Goal: Obtain resource: Download file/media

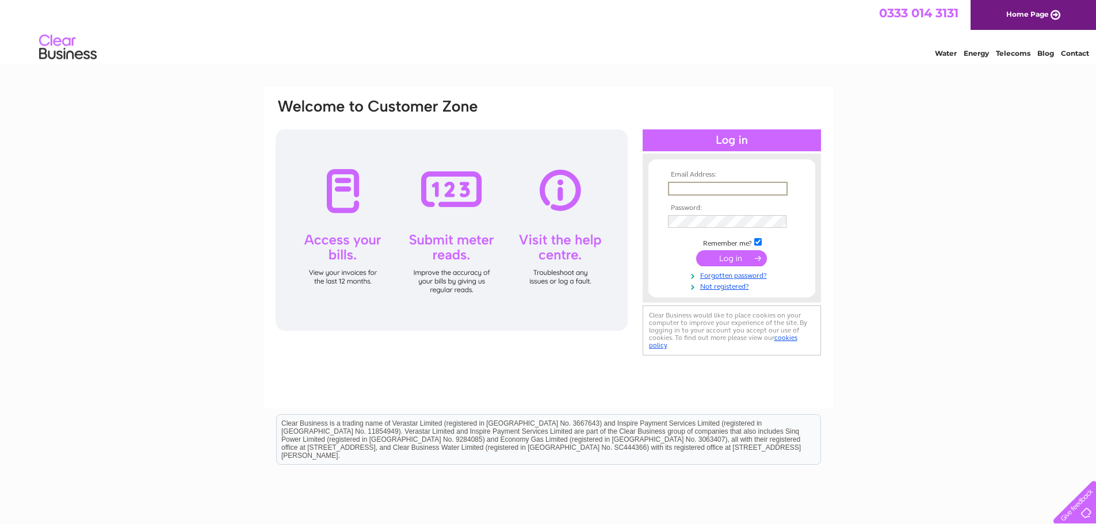
click at [680, 188] on input "text" at bounding box center [728, 189] width 120 height 14
paste input "purchase.ledger@lindab.com"
type input "purchase.ledger@lindab.com"
click at [726, 255] on input "submit" at bounding box center [731, 258] width 71 height 16
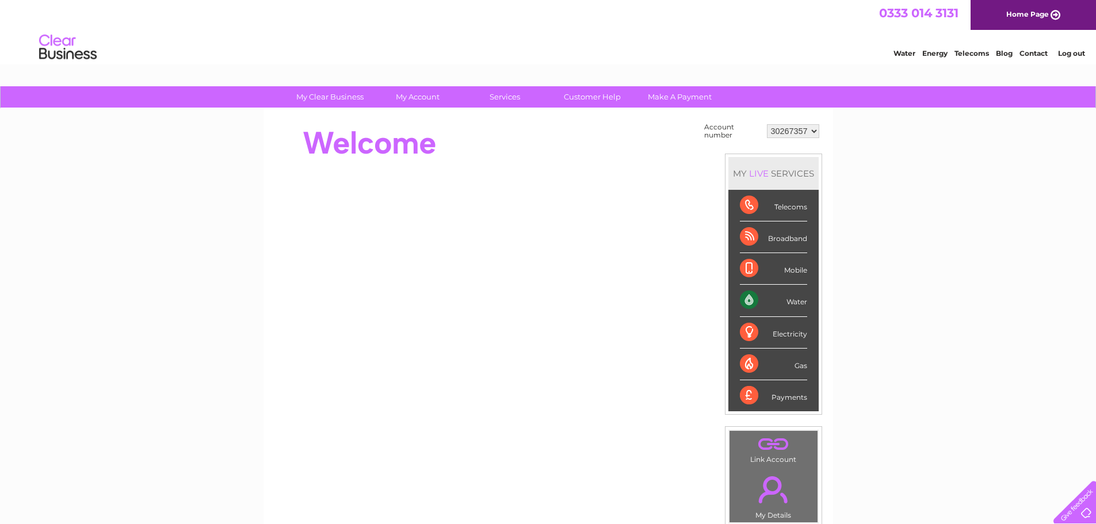
click at [816, 133] on select "30267357 30267385 30267386 30267387 30267388 30267389 30267390 30267391 3026739…" at bounding box center [793, 131] width 52 height 14
click at [778, 299] on div "Water" at bounding box center [773, 301] width 67 height 32
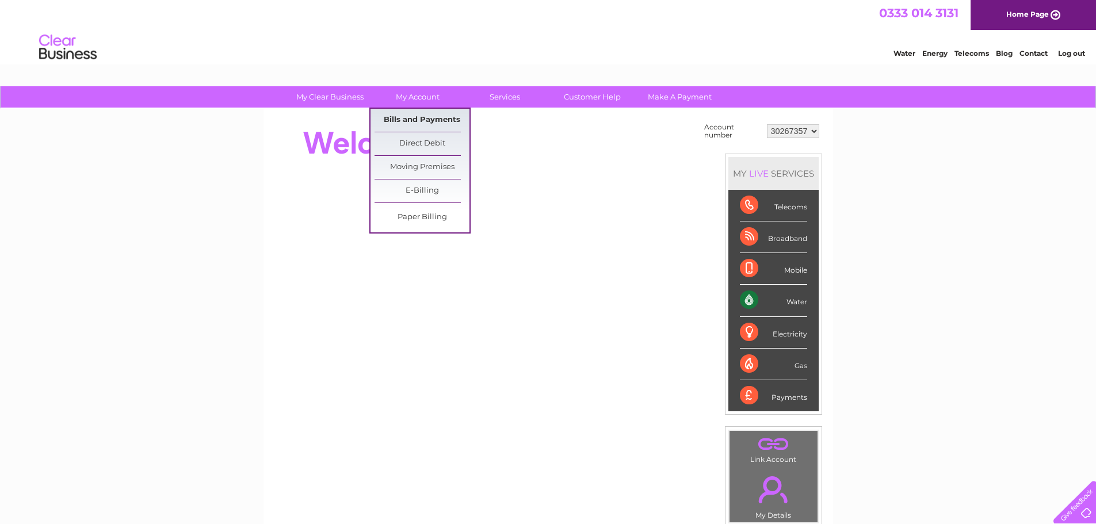
click at [422, 116] on link "Bills and Payments" at bounding box center [422, 120] width 95 height 23
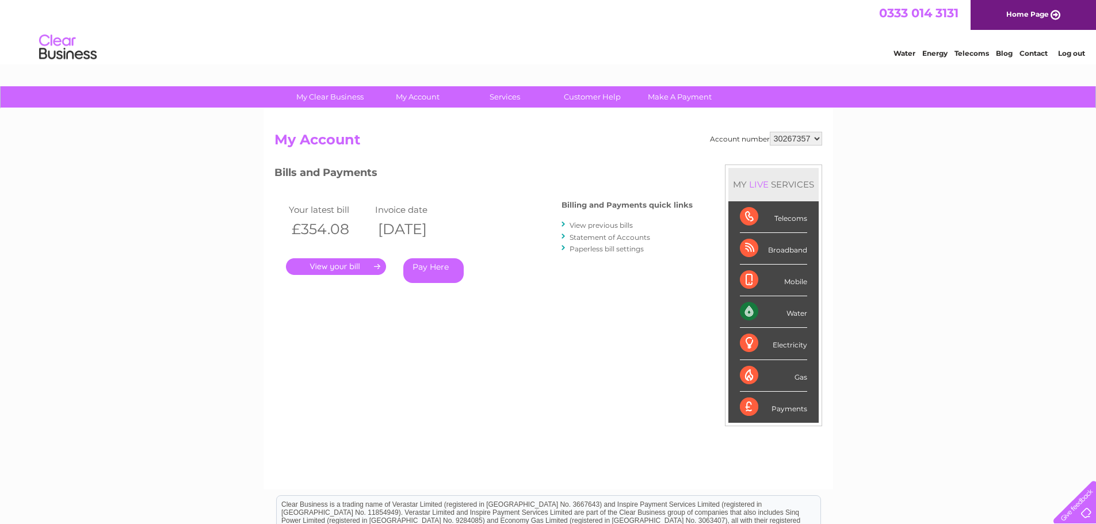
click at [332, 266] on link "." at bounding box center [336, 266] width 100 height 17
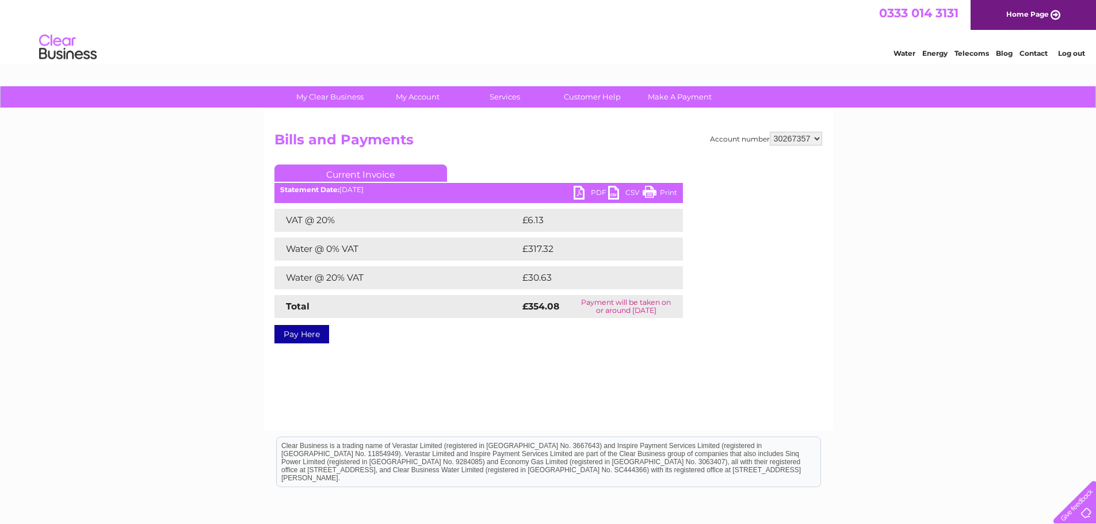
click at [631, 191] on link "CSV" at bounding box center [625, 194] width 35 height 17
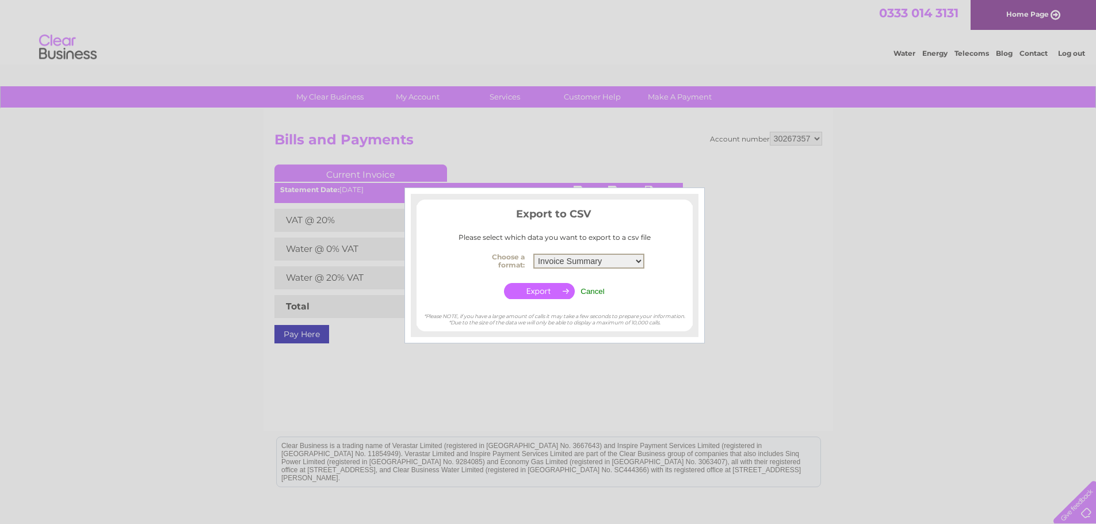
click at [642, 262] on select "Invoice Summary Service Charge Summary" at bounding box center [588, 261] width 111 height 15
click at [596, 291] on input "Cancel" at bounding box center [593, 291] width 24 height 9
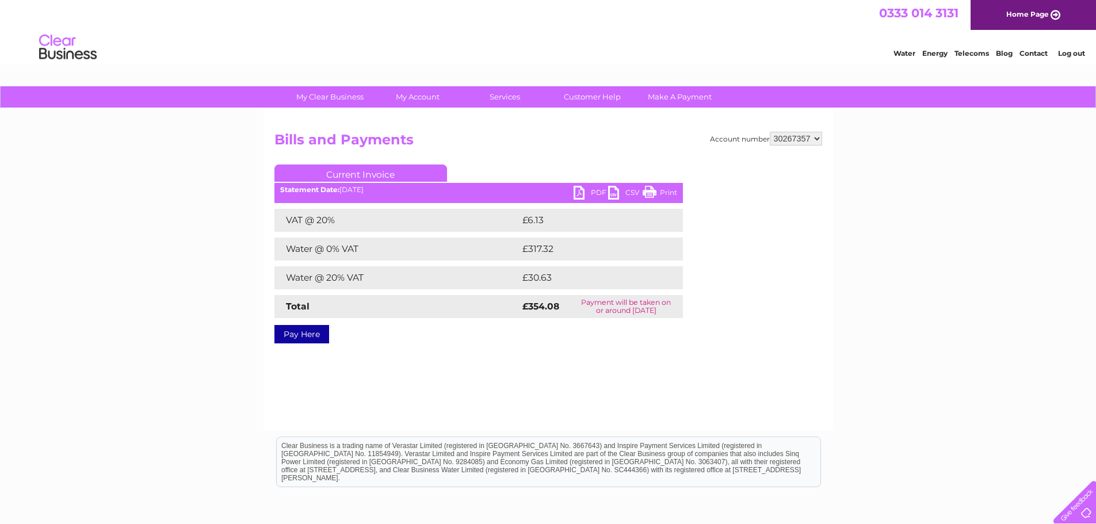
click at [595, 190] on link "PDF" at bounding box center [591, 194] width 35 height 17
click at [817, 139] on select "30267357 30267385 30267386 30267387 30267388 30267389 30267390 30267391 3026739…" at bounding box center [796, 139] width 52 height 14
select select "30267385"
click at [770, 132] on select "30267357 30267385 30267386 30267387 30267388 30267389 30267390 30267391 3026739…" at bounding box center [796, 139] width 52 height 14
click at [592, 190] on link "PDF" at bounding box center [591, 194] width 35 height 17
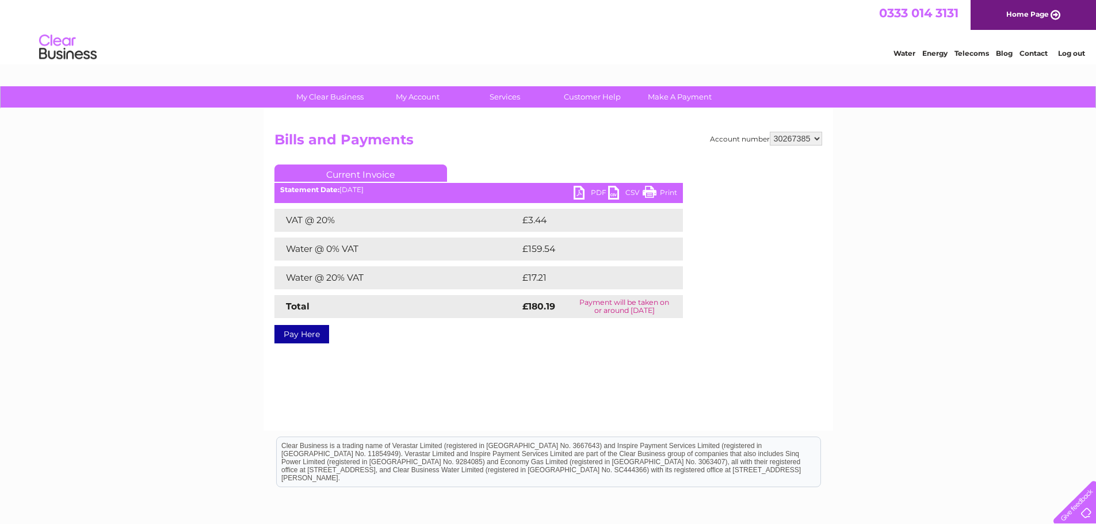
click at [815, 138] on select "30267357 30267385 30267386 30267387 30267388 30267389 30267390 30267391 3026739…" at bounding box center [796, 139] width 52 height 14
select select "30267386"
click at [770, 132] on select "30267357 30267385 30267386 30267387 30267388 30267389 30267390 30267391 3026739…" at bounding box center [796, 139] width 52 height 14
click at [596, 190] on link "PDF" at bounding box center [591, 194] width 35 height 17
click at [818, 136] on select "30267357 30267385 30267386 30267387 30267388 30267389 30267390 30267391 3026739…" at bounding box center [796, 139] width 52 height 14
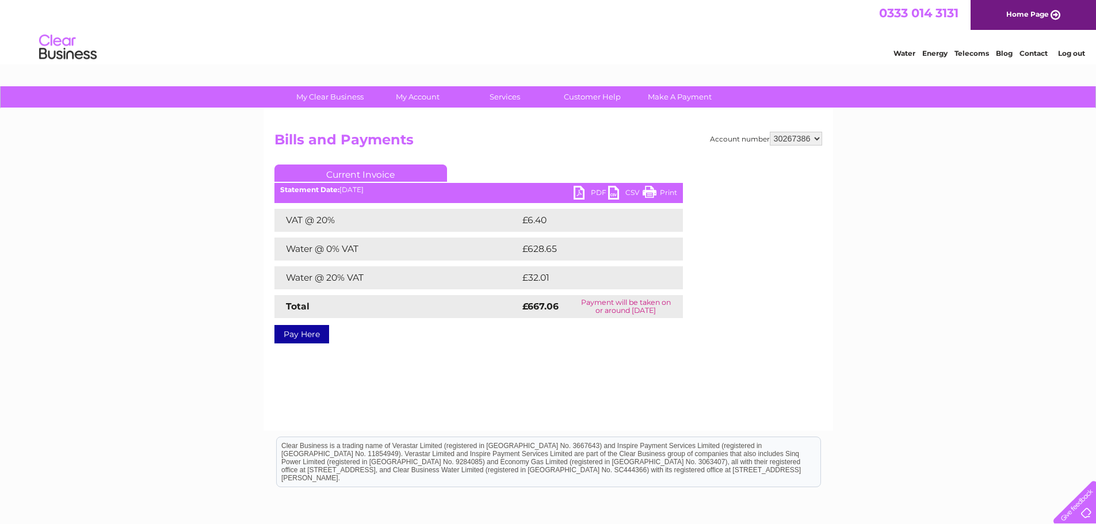
select select "30267387"
click at [770, 132] on select "30267357 30267385 30267386 30267387 30267388 30267389 30267390 30267391 3026739…" at bounding box center [796, 139] width 52 height 14
click at [584, 191] on link "PDF" at bounding box center [591, 194] width 35 height 17
click at [819, 139] on select "30267357 30267385 30267386 30267387 30267388 30267389 30267390 30267391 3026739…" at bounding box center [796, 139] width 52 height 14
select select "30267388"
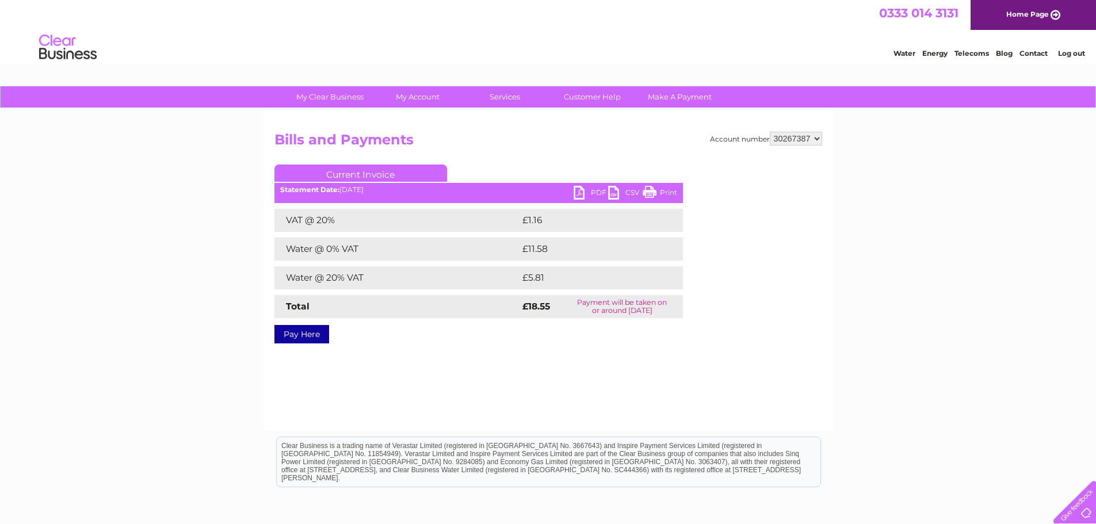
click at [770, 132] on select "30267357 30267385 30267386 30267387 30267388 30267389 30267390 30267391 3026739…" at bounding box center [796, 139] width 52 height 14
click at [578, 193] on link "PDF" at bounding box center [591, 194] width 35 height 17
click at [819, 136] on select "30267357 30267385 30267386 30267387 30267388 30267389 30267390 30267391 3026739…" at bounding box center [796, 139] width 52 height 14
select select "30267389"
click at [770, 132] on select "30267357 30267385 30267386 30267387 30267388 30267389 30267390 30267391 3026739…" at bounding box center [796, 139] width 52 height 14
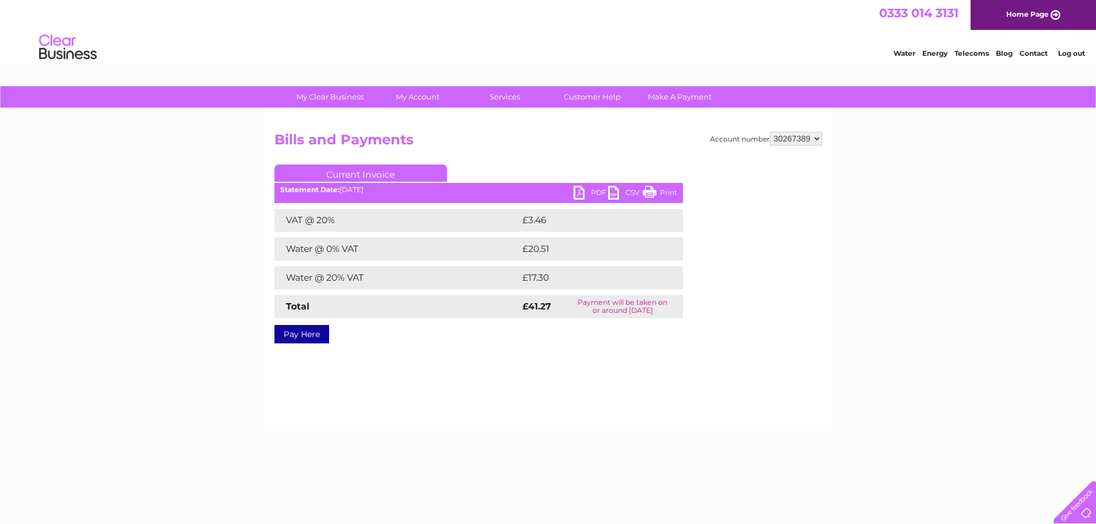
click at [580, 192] on link "PDF" at bounding box center [591, 194] width 35 height 17
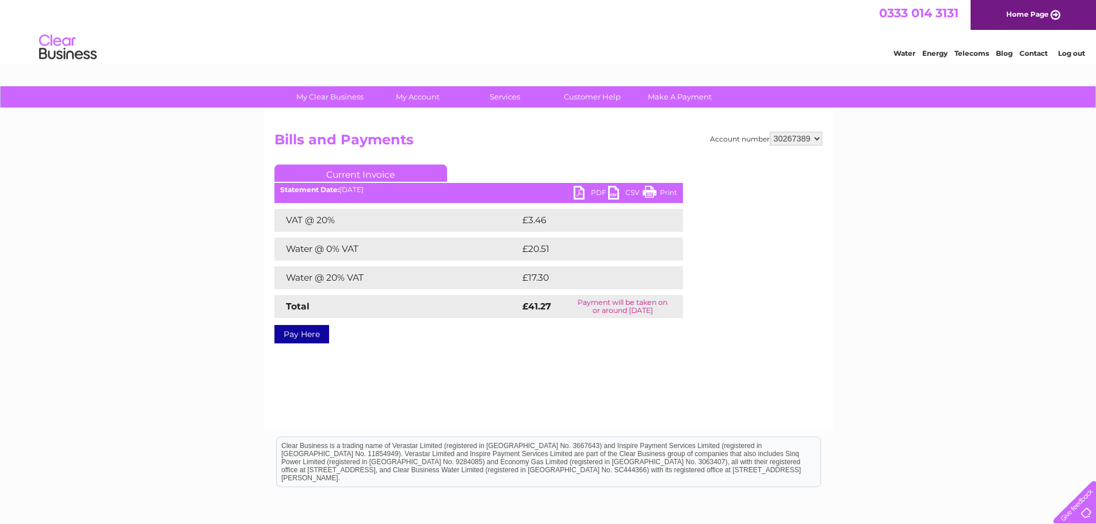
click at [818, 139] on select "30267357 30267385 30267386 30267387 30267388 30267389 30267390 30267391 3026739…" at bounding box center [796, 139] width 52 height 14
select select "30267390"
click at [770, 132] on select "30267357 30267385 30267386 30267387 30267388 30267389 30267390 30267391 3026739…" at bounding box center [796, 139] width 52 height 14
click at [582, 192] on link "PDF" at bounding box center [591, 194] width 35 height 17
click at [818, 142] on select "30267357 30267385 30267386 30267387 30267388 30267389 30267390 30267391 3026739…" at bounding box center [796, 139] width 52 height 14
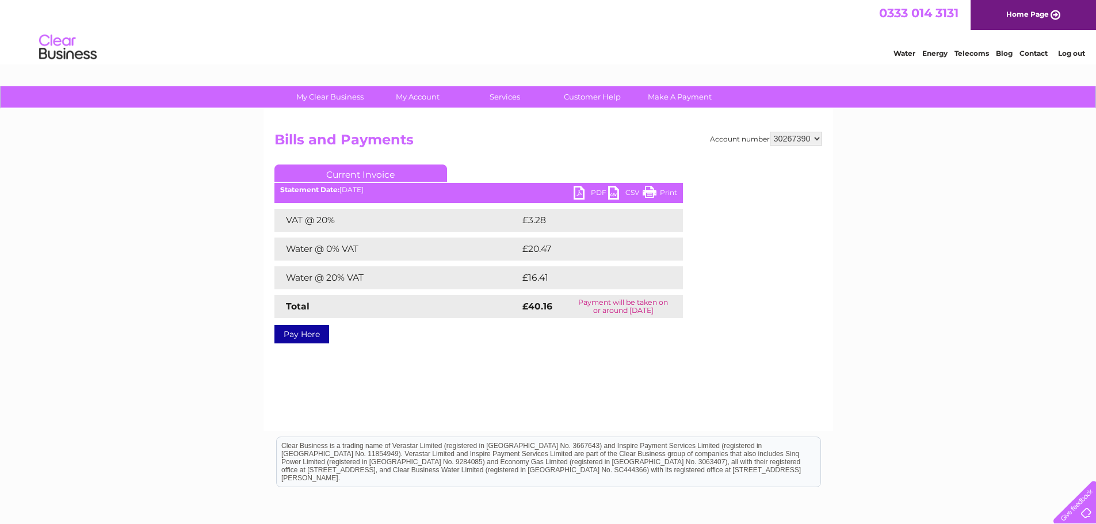
select select "30267391"
click at [770, 132] on select "30267357 30267385 30267386 30267387 30267388 30267389 30267390 30267391 3026739…" at bounding box center [796, 139] width 52 height 14
click at [578, 191] on link "PDF" at bounding box center [591, 194] width 35 height 17
click at [818, 139] on select "30267357 30267385 30267386 30267387 30267388 30267389 30267390 30267391 3026739…" at bounding box center [796, 139] width 52 height 14
select select "30267392"
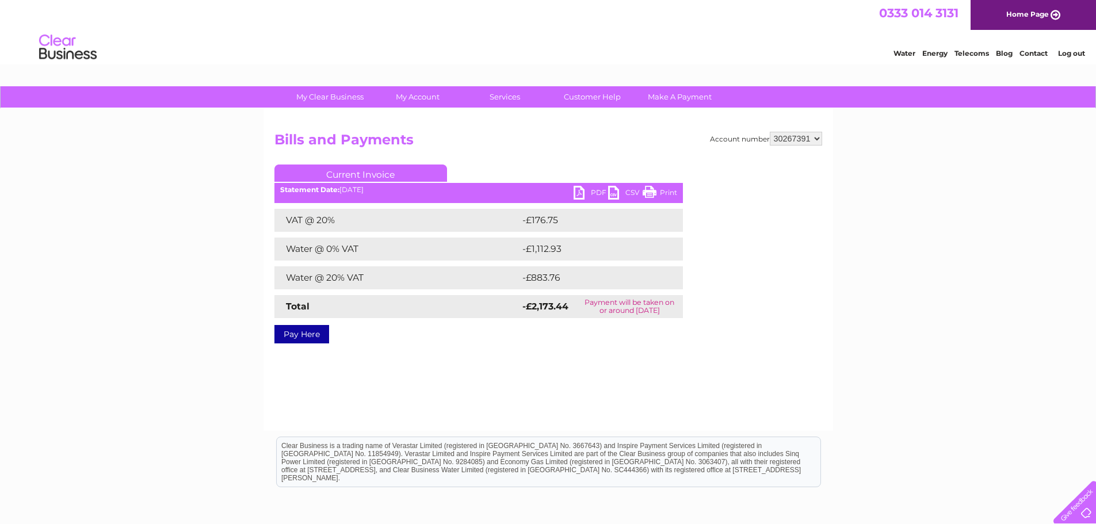
click at [770, 132] on select "30267357 30267385 30267386 30267387 30267388 30267389 30267390 30267391 3026739…" at bounding box center [796, 139] width 52 height 14
click at [582, 191] on link "PDF" at bounding box center [591, 194] width 35 height 17
click at [818, 139] on select "30267357 30267385 30267386 30267387 30267388 30267389 30267390 30267391 3026739…" at bounding box center [796, 139] width 52 height 14
select select "30267393"
click at [770, 132] on select "30267357 30267385 30267386 30267387 30267388 30267389 30267390 30267391 3026739…" at bounding box center [796, 139] width 52 height 14
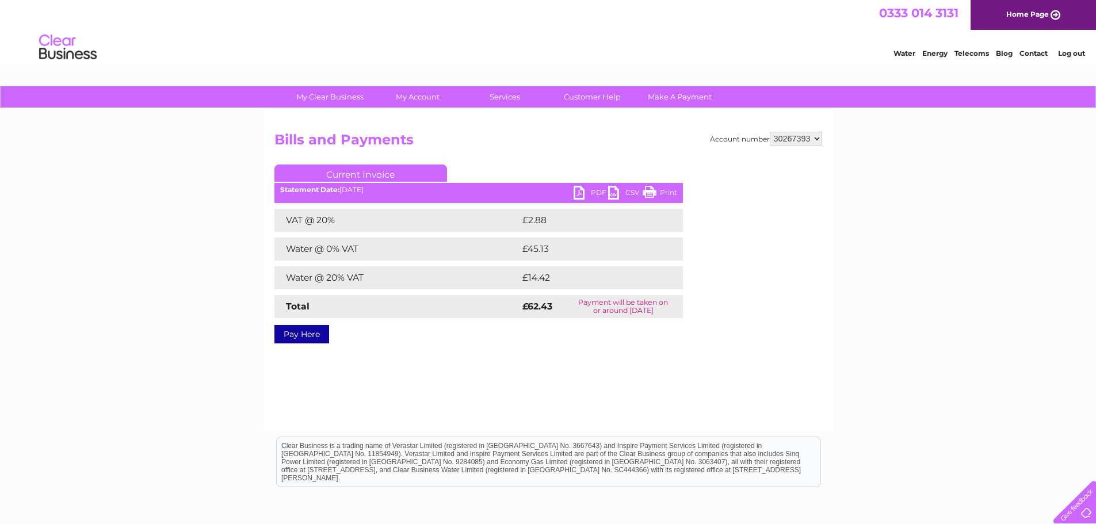
click at [582, 193] on link "PDF" at bounding box center [591, 194] width 35 height 17
click at [820, 137] on select "30267357 30267385 30267386 30267387 30267388 30267389 30267390 30267391 3026739…" at bounding box center [796, 139] width 52 height 14
select select "30267394"
click at [770, 132] on select "30267357 30267385 30267386 30267387 30267388 30267389 30267390 30267391 3026739…" at bounding box center [796, 139] width 52 height 14
click at [584, 192] on link "PDF" at bounding box center [591, 194] width 35 height 17
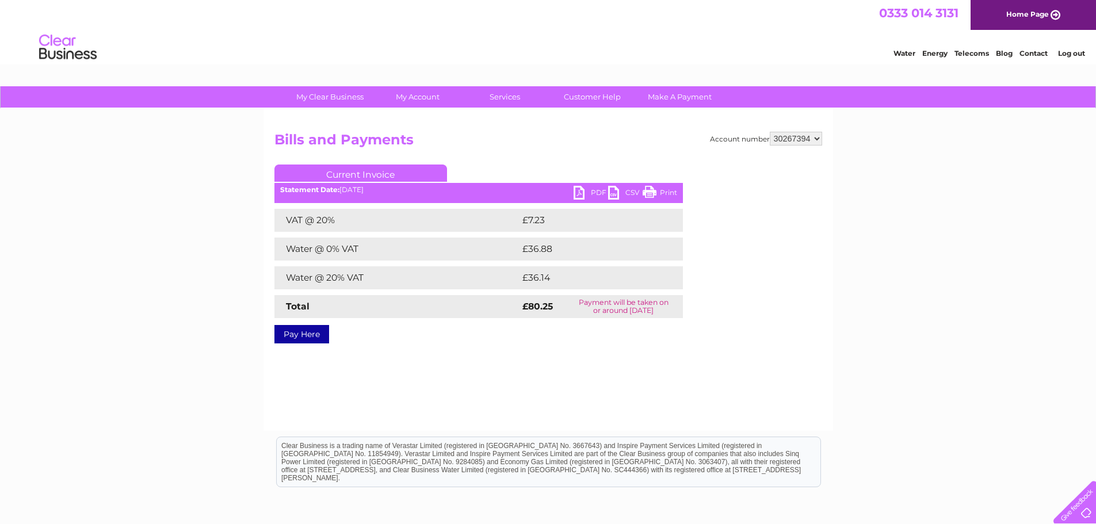
click at [818, 138] on select "30267357 30267385 30267386 30267387 30267388 30267389 30267390 30267391 3026739…" at bounding box center [796, 139] width 52 height 14
select select "30267396"
click at [770, 132] on select "30267357 30267385 30267386 30267387 30267388 30267389 30267390 30267391 3026739…" at bounding box center [796, 139] width 52 height 14
click at [580, 191] on link "PDF" at bounding box center [591, 194] width 35 height 17
click at [819, 139] on select "30267357 30267385 30267386 30267387 30267388 30267389 30267390 30267391 3026739…" at bounding box center [796, 139] width 52 height 14
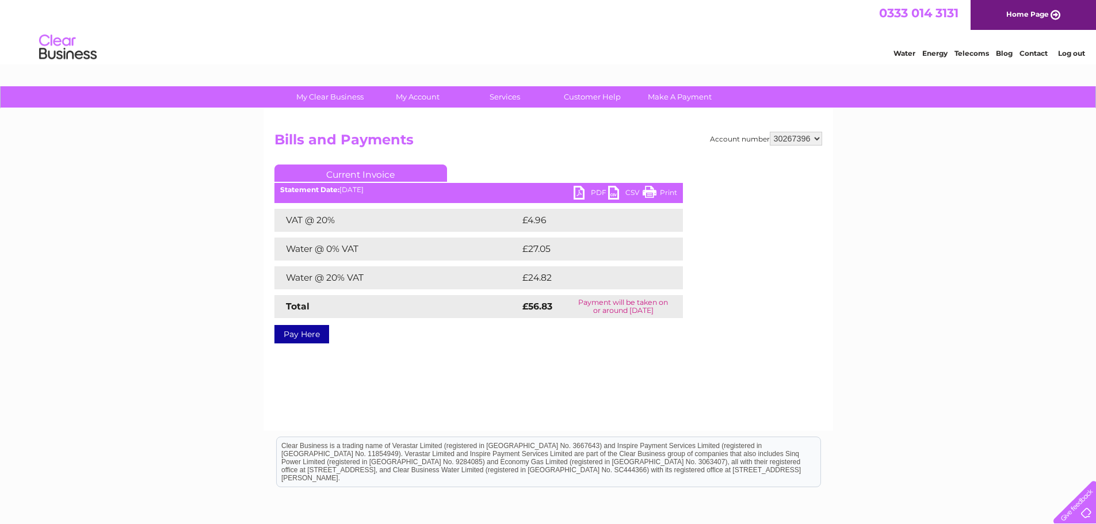
select select "30267397"
click at [770, 132] on select "30267357 30267385 30267386 30267387 30267388 30267389 30267390 30267391 3026739…" at bounding box center [796, 139] width 52 height 14
click at [579, 194] on link "PDF" at bounding box center [591, 194] width 35 height 17
click at [821, 138] on select "30267357 30267385 30267386 30267387 30267388 30267389 30267390 30267391 3026739…" at bounding box center [796, 139] width 52 height 14
select select "30267398"
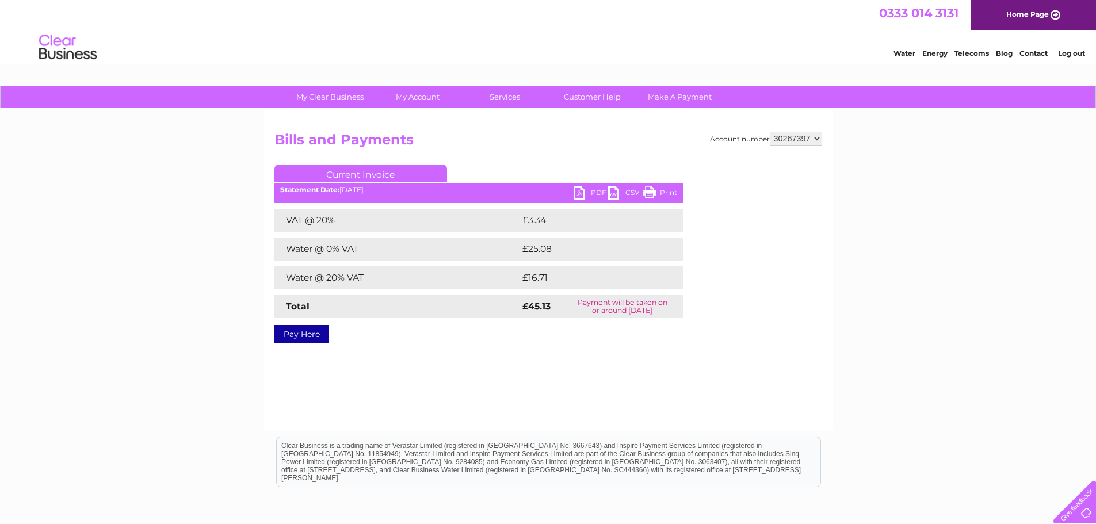
click at [770, 132] on select "30267357 30267385 30267386 30267387 30267388 30267389 30267390 30267391 3026739…" at bounding box center [796, 139] width 52 height 14
click at [578, 192] on link "PDF" at bounding box center [591, 194] width 35 height 17
click at [819, 136] on select "30267357 30267385 30267386 30267387 30267388 30267389 30267390 30267391 3026739…" at bounding box center [796, 139] width 52 height 14
select select "30267399"
click at [770, 132] on select "30267357 30267385 30267386 30267387 30267388 30267389 30267390 30267391 3026739…" at bounding box center [796, 139] width 52 height 14
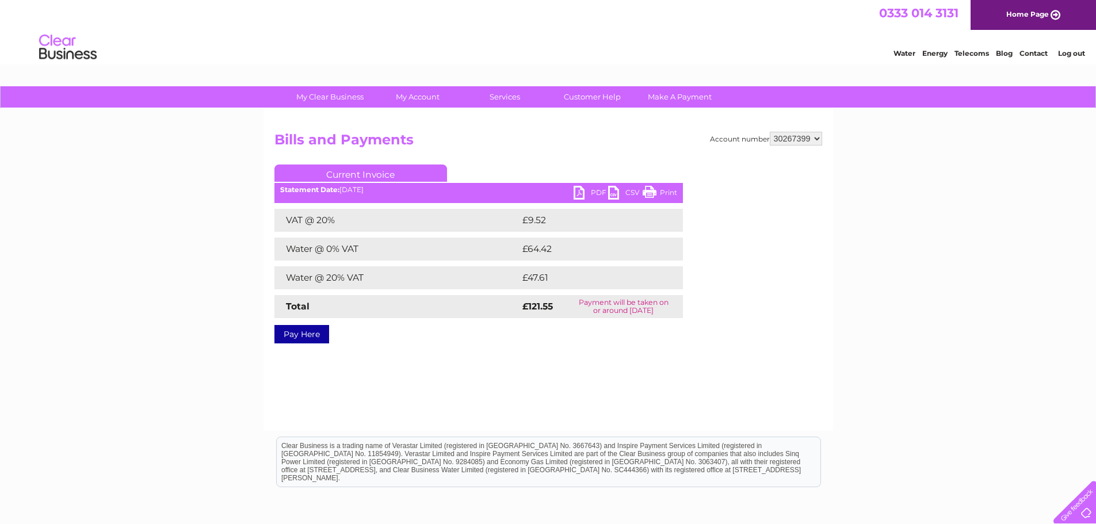
click at [582, 190] on link "PDF" at bounding box center [591, 194] width 35 height 17
click at [819, 138] on select "30267357 30267385 30267386 30267387 30267388 30267389 30267390 30267391 3026739…" at bounding box center [796, 139] width 52 height 14
select select "30267400"
click at [770, 132] on select "30267357 30267385 30267386 30267387 30267388 30267389 30267390 30267391 3026739…" at bounding box center [796, 139] width 52 height 14
click at [578, 192] on link "PDF" at bounding box center [591, 194] width 35 height 17
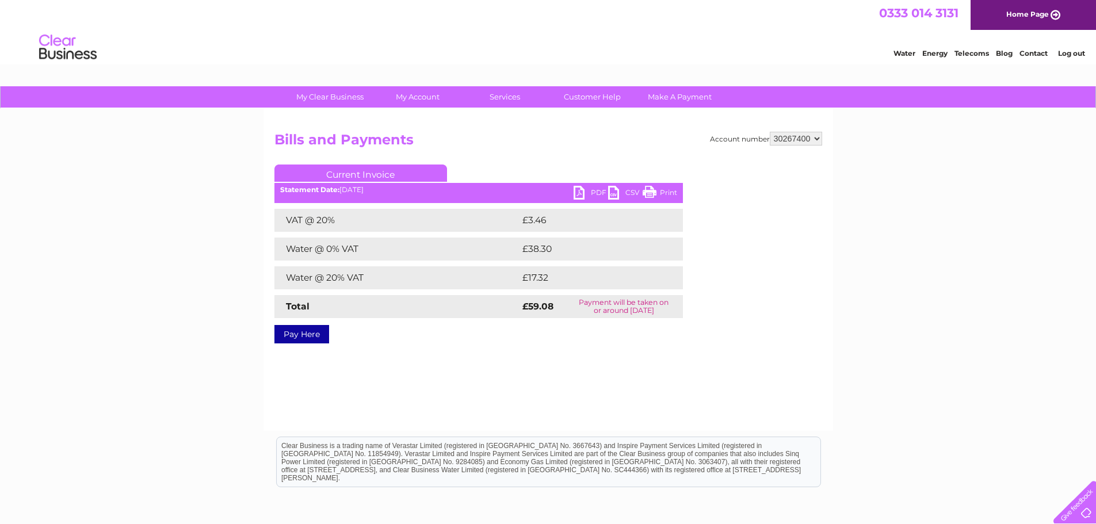
click at [819, 139] on select "30267357 30267385 30267386 30267387 30267388 30267389 30267390 30267391 3026739…" at bounding box center [796, 139] width 52 height 14
select select "30267401"
click at [770, 132] on select "30267357 30267385 30267386 30267387 30267388 30267389 30267390 30267391 3026739…" at bounding box center [796, 139] width 52 height 14
click at [579, 195] on link "PDF" at bounding box center [591, 194] width 35 height 17
click at [820, 140] on select "30267357 30267385 30267386 30267387 30267388 30267389 30267390 30267391 3026739…" at bounding box center [796, 139] width 52 height 14
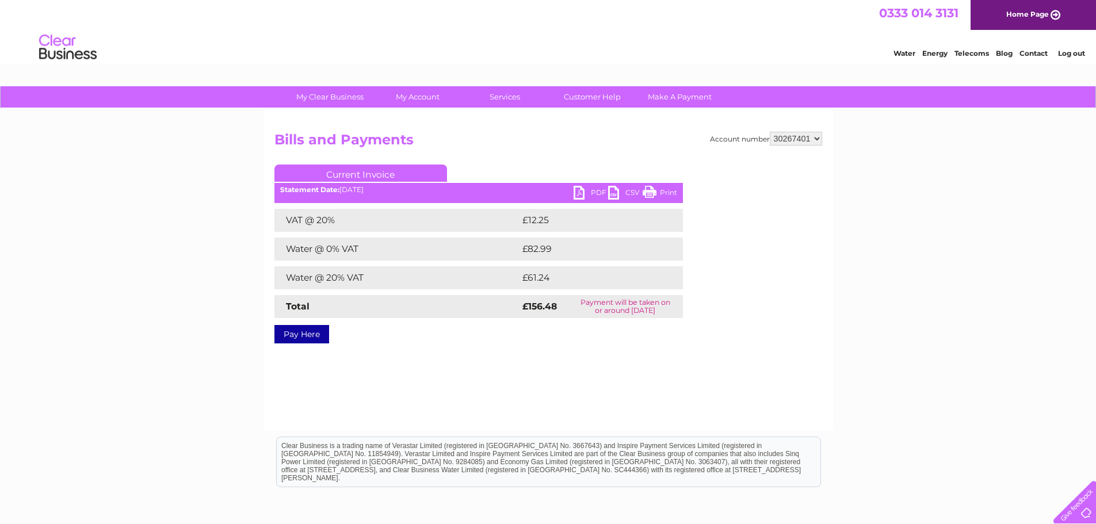
select select "30267402"
click at [770, 132] on select "30267357 30267385 30267386 30267387 30267388 30267389 30267390 30267391 3026739…" at bounding box center [796, 139] width 52 height 14
click at [577, 193] on link "PDF" at bounding box center [591, 194] width 35 height 17
click at [819, 135] on select "30267357 30267385 30267386 30267387 30267388 30267389 30267390 30267391 3026739…" at bounding box center [796, 139] width 52 height 14
select select "30267403"
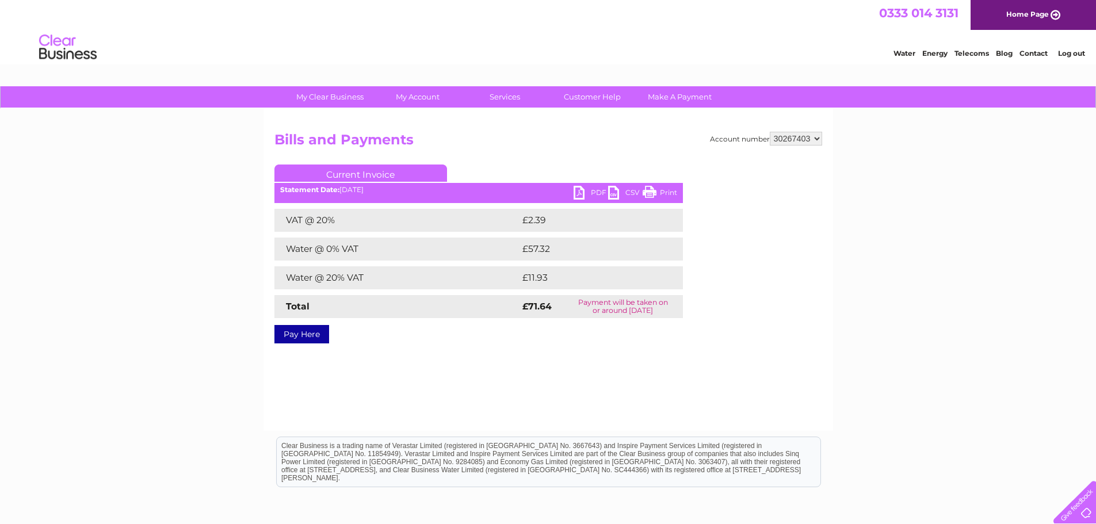
click at [770, 132] on select "30267357 30267385 30267386 30267387 30267388 30267389 30267390 30267391 3026739…" at bounding box center [796, 139] width 52 height 14
click at [579, 193] on link "PDF" at bounding box center [591, 194] width 35 height 17
click at [818, 139] on select "30267357 30267385 30267386 30267387 30267388 30267389 30267390 30267391 3026739…" at bounding box center [796, 139] width 52 height 14
select select "30267405"
click at [770, 132] on select "30267357 30267385 30267386 30267387 30267388 30267389 30267390 30267391 3026739…" at bounding box center [796, 139] width 52 height 14
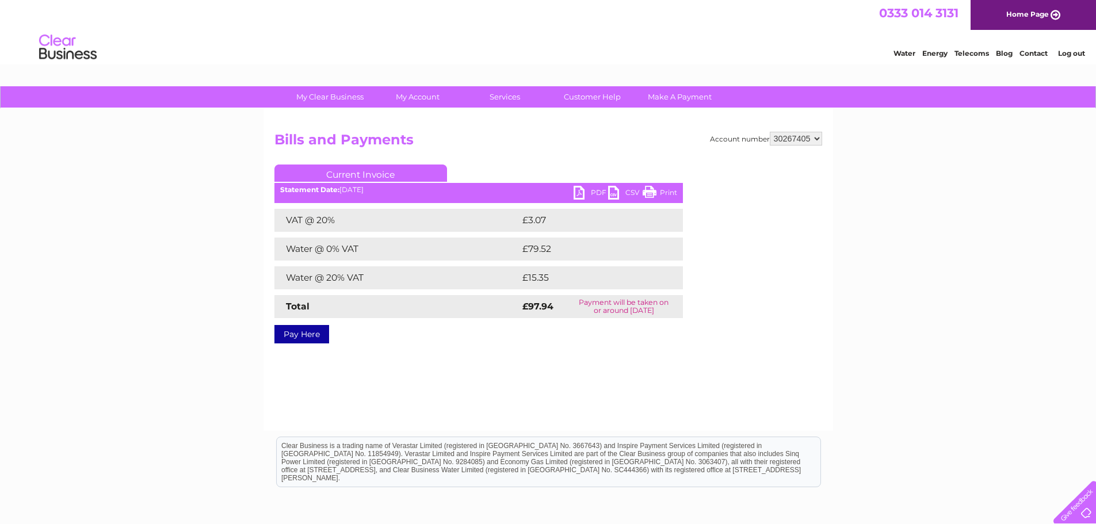
click at [578, 193] on link "PDF" at bounding box center [591, 194] width 35 height 17
click at [818, 139] on select "30267357 30267385 30267386 30267387 30267388 30267389 30267390 30267391 3026739…" at bounding box center [796, 139] width 52 height 14
select select "30267406"
click at [770, 132] on select "30267357 30267385 30267386 30267387 30267388 30267389 30267390 30267391 3026739…" at bounding box center [796, 139] width 52 height 14
click at [578, 192] on link "PDF" at bounding box center [591, 194] width 35 height 17
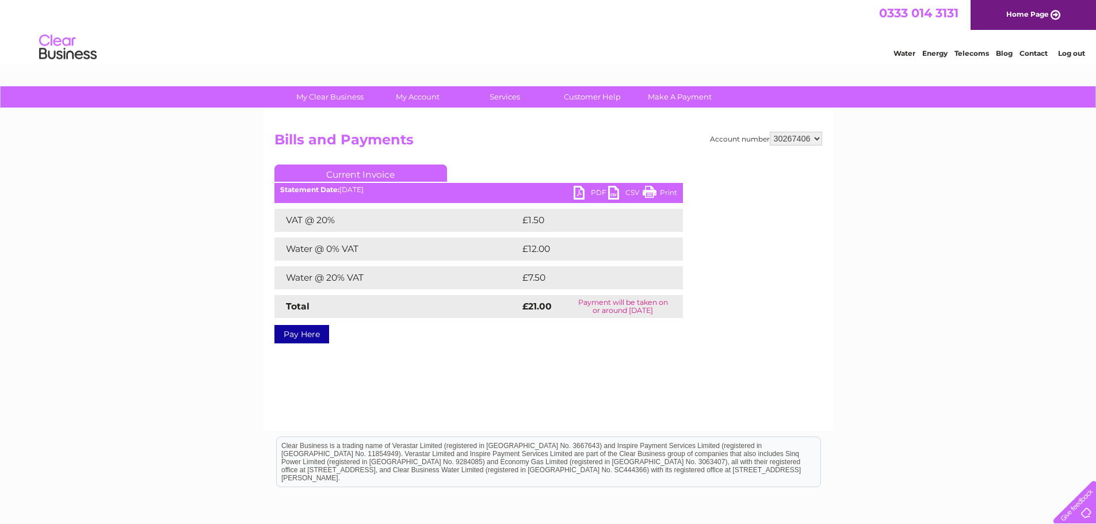
click at [817, 138] on select "30267357 30267385 30267386 30267387 30267388 30267389 30267390 30267391 3026739…" at bounding box center [796, 139] width 52 height 14
select select "30267407"
click at [770, 132] on select "30267357 30267385 30267386 30267387 30267388 30267389 30267390 30267391 3026739…" at bounding box center [796, 139] width 52 height 14
click at [578, 194] on link "PDF" at bounding box center [591, 194] width 35 height 17
click at [819, 141] on select "30267357 30267385 30267386 30267387 30267388 30267389 30267390 30267391 3026739…" at bounding box center [796, 139] width 52 height 14
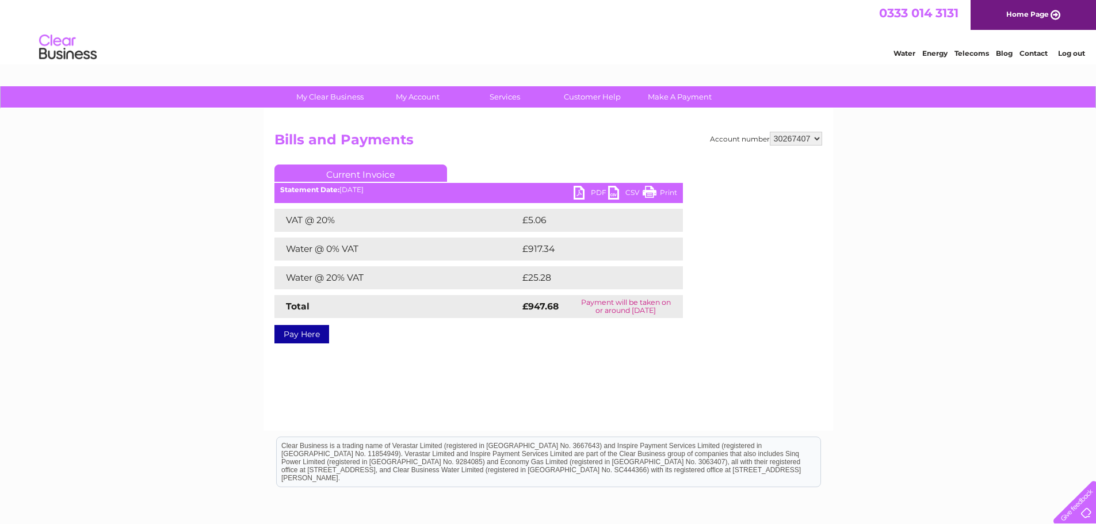
select select "30267408"
click at [770, 132] on select "30267357 30267385 30267386 30267387 30267388 30267389 30267390 30267391 3026739…" at bounding box center [796, 139] width 52 height 14
click at [577, 193] on link "PDF" at bounding box center [591, 194] width 35 height 17
click at [820, 139] on select "30267357 30267385 30267386 30267387 30267388 30267389 30267390 30267391 3026739…" at bounding box center [796, 139] width 52 height 14
select select "30267409"
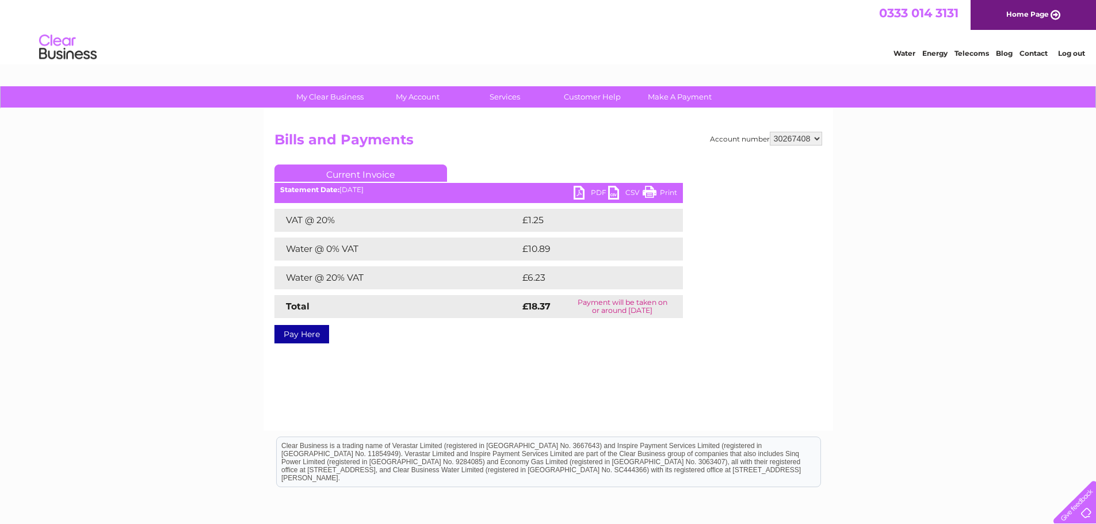
click at [770, 132] on select "30267357 30267385 30267386 30267387 30267388 30267389 30267390 30267391 3026739…" at bounding box center [796, 139] width 52 height 14
click at [578, 194] on link "PDF" at bounding box center [591, 194] width 35 height 17
click at [818, 138] on select "30267357 30267385 30267386 30267387 30267388 30267389 30267390 30267391 3026739…" at bounding box center [796, 139] width 52 height 14
select select "30267410"
click at [770, 132] on select "30267357 30267385 30267386 30267387 30267388 30267389 30267390 30267391 3026739…" at bounding box center [796, 139] width 52 height 14
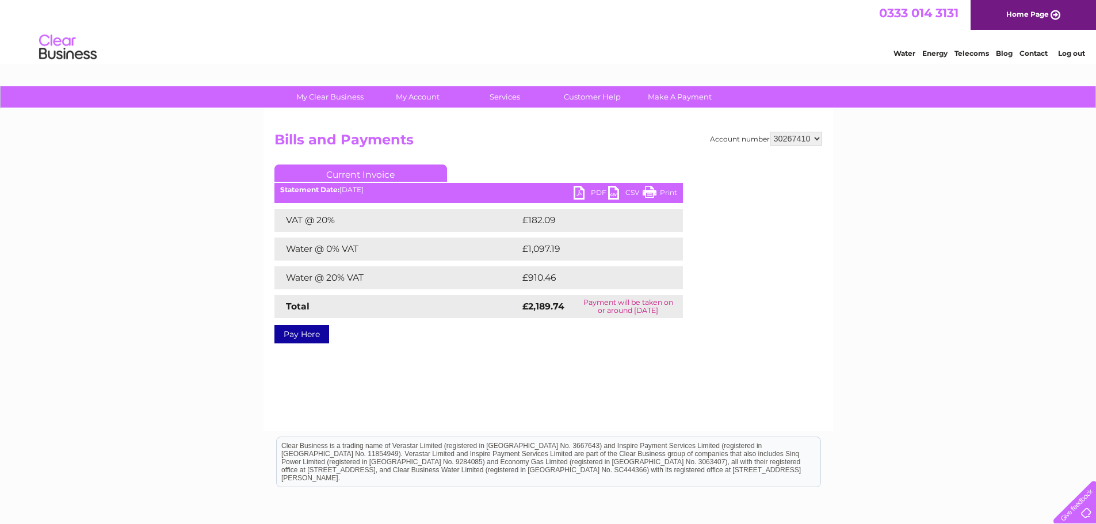
click at [575, 192] on link "PDF" at bounding box center [591, 194] width 35 height 17
click at [820, 137] on select "30267357 30267385 30267386 30267387 30267388 30267389 30267390 30267391 3026739…" at bounding box center [796, 139] width 52 height 14
select select "30267411"
click at [770, 132] on select "30267357 30267385 30267386 30267387 30267388 30267389 30267390 30267391 3026739…" at bounding box center [796, 139] width 52 height 14
click at [578, 192] on link "PDF" at bounding box center [591, 194] width 35 height 17
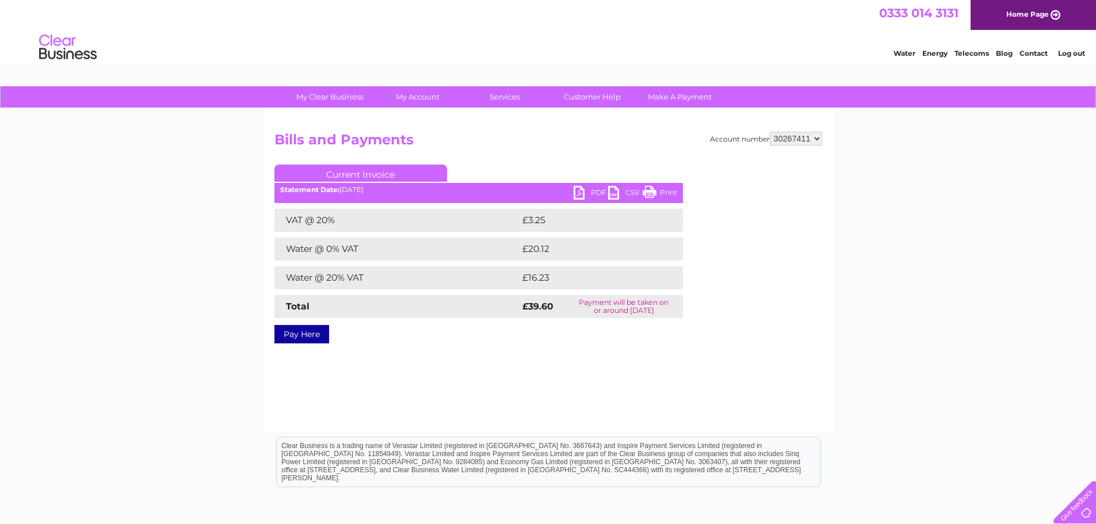
click at [818, 137] on select "30267357 30267385 30267386 30267387 30267388 30267389 30267390 30267391 3026739…" at bounding box center [796, 139] width 52 height 14
select select "30267412"
click at [770, 132] on select "30267357 30267385 30267386 30267387 30267388 30267389 30267390 30267391 3026739…" at bounding box center [796, 139] width 52 height 14
click at [581, 191] on link "PDF" at bounding box center [591, 194] width 35 height 17
click at [818, 136] on select "30267357 30267385 30267386 30267387 30267388 30267389 30267390 30267391 3026739…" at bounding box center [796, 139] width 52 height 14
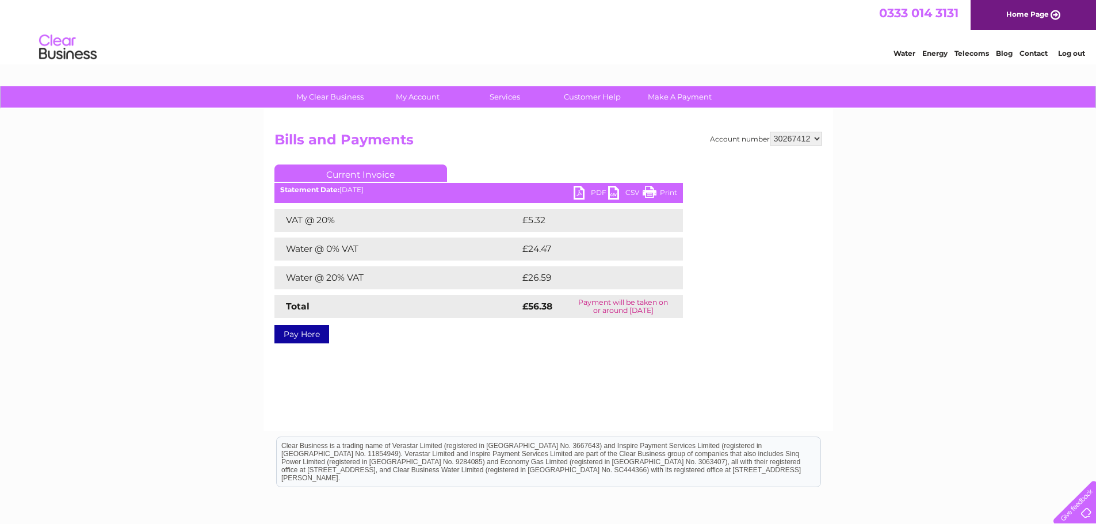
click at [858, 409] on div "My Clear Business Login Details My Details My Preferences Link Account My Accou…" at bounding box center [548, 356] width 1096 height 541
